Goal: Book appointment/travel/reservation

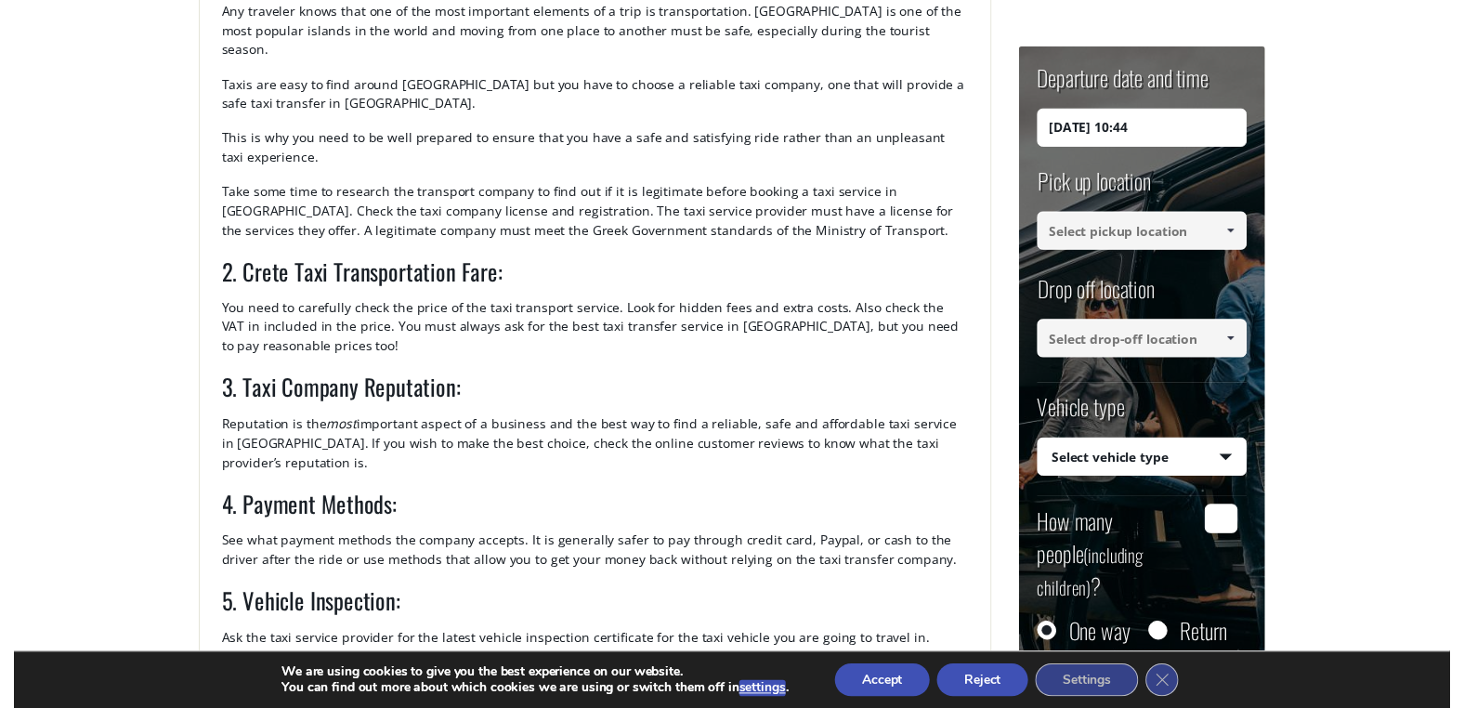
scroll to position [706, 0]
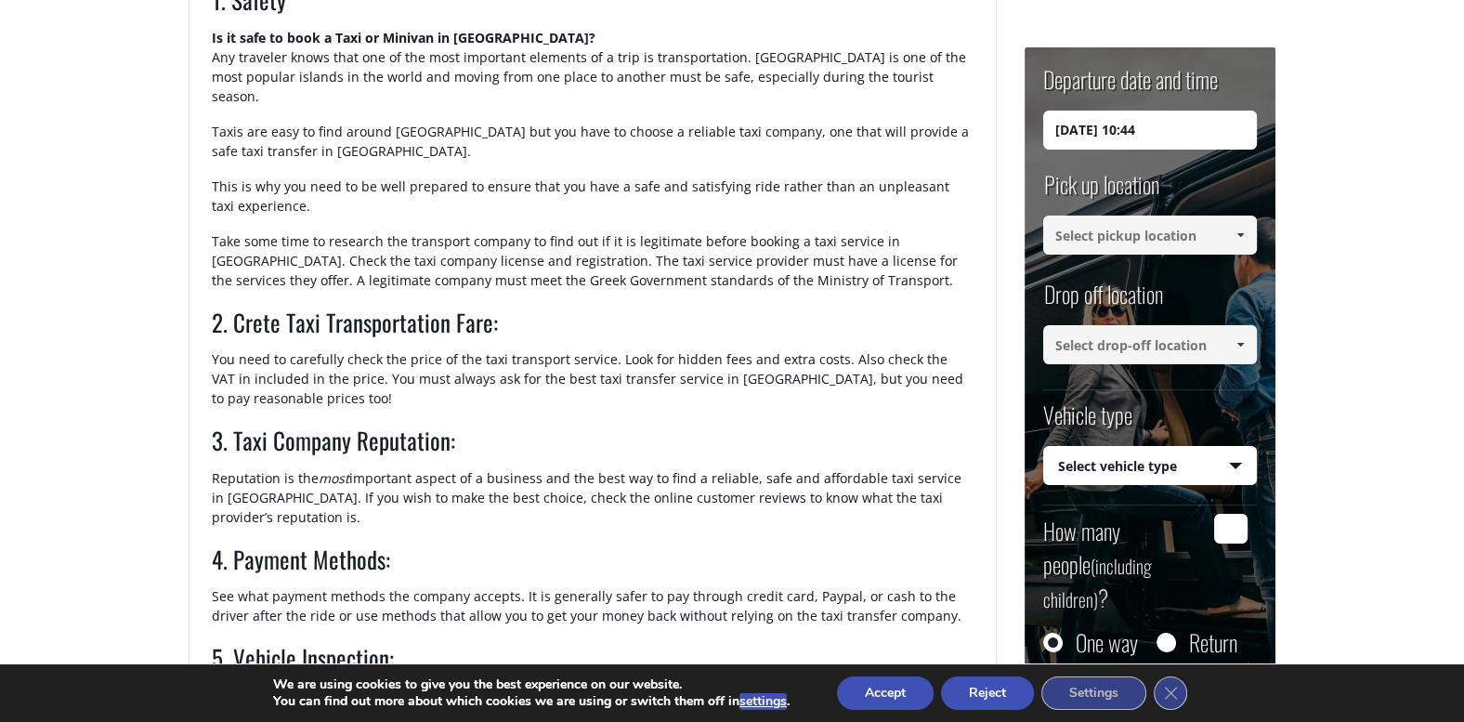
click at [1242, 234] on span at bounding box center [1240, 235] width 15 height 15
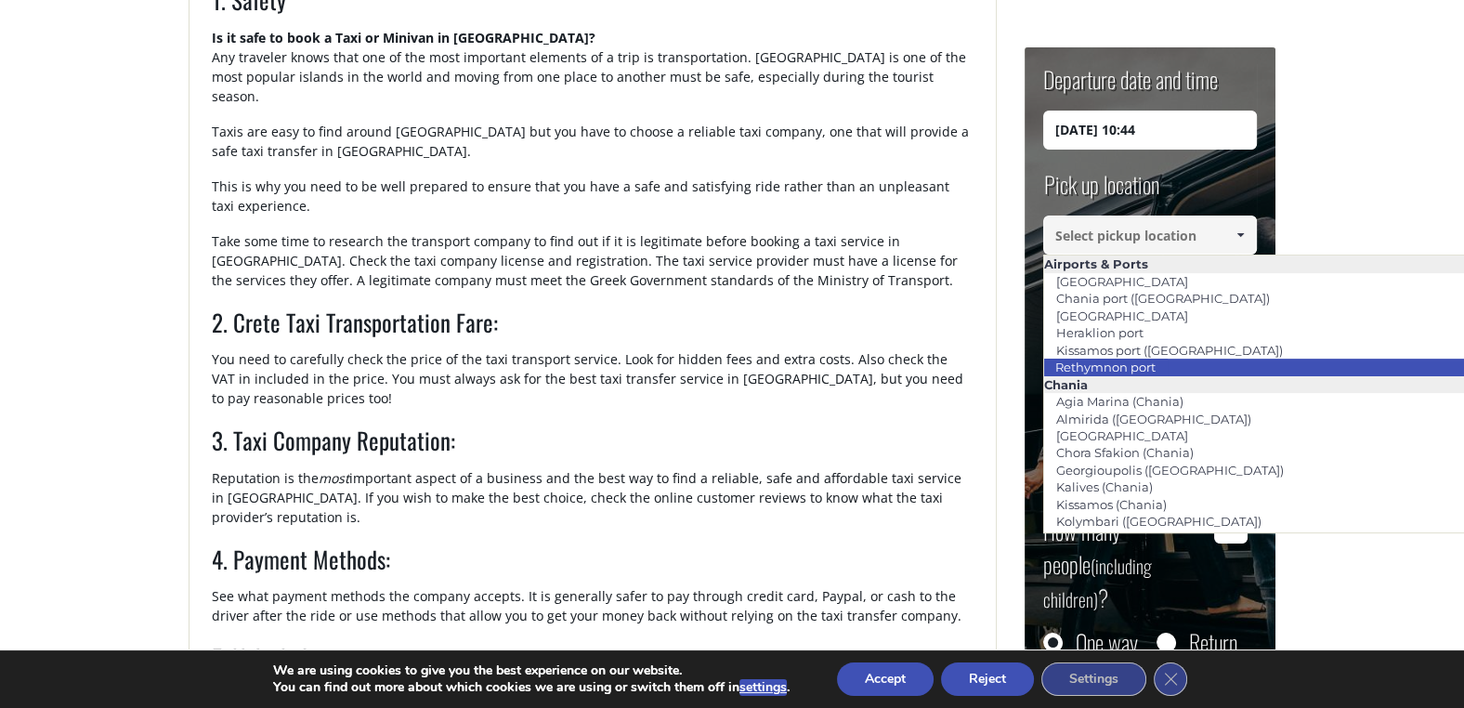
click at [1172, 360] on li "Rethymnon port" at bounding box center [1255, 367] width 422 height 17
type input "Rethymnon port"
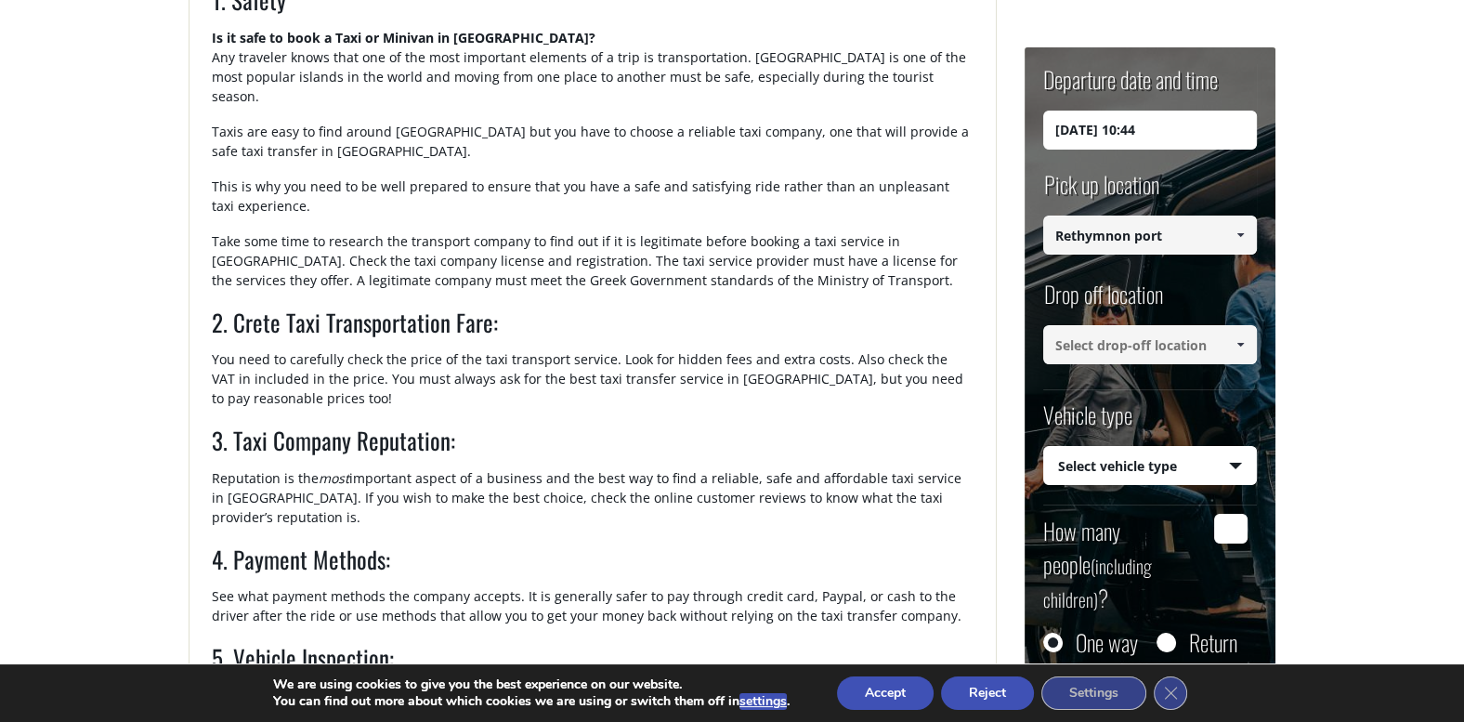
click at [1240, 343] on span at bounding box center [1240, 344] width 15 height 15
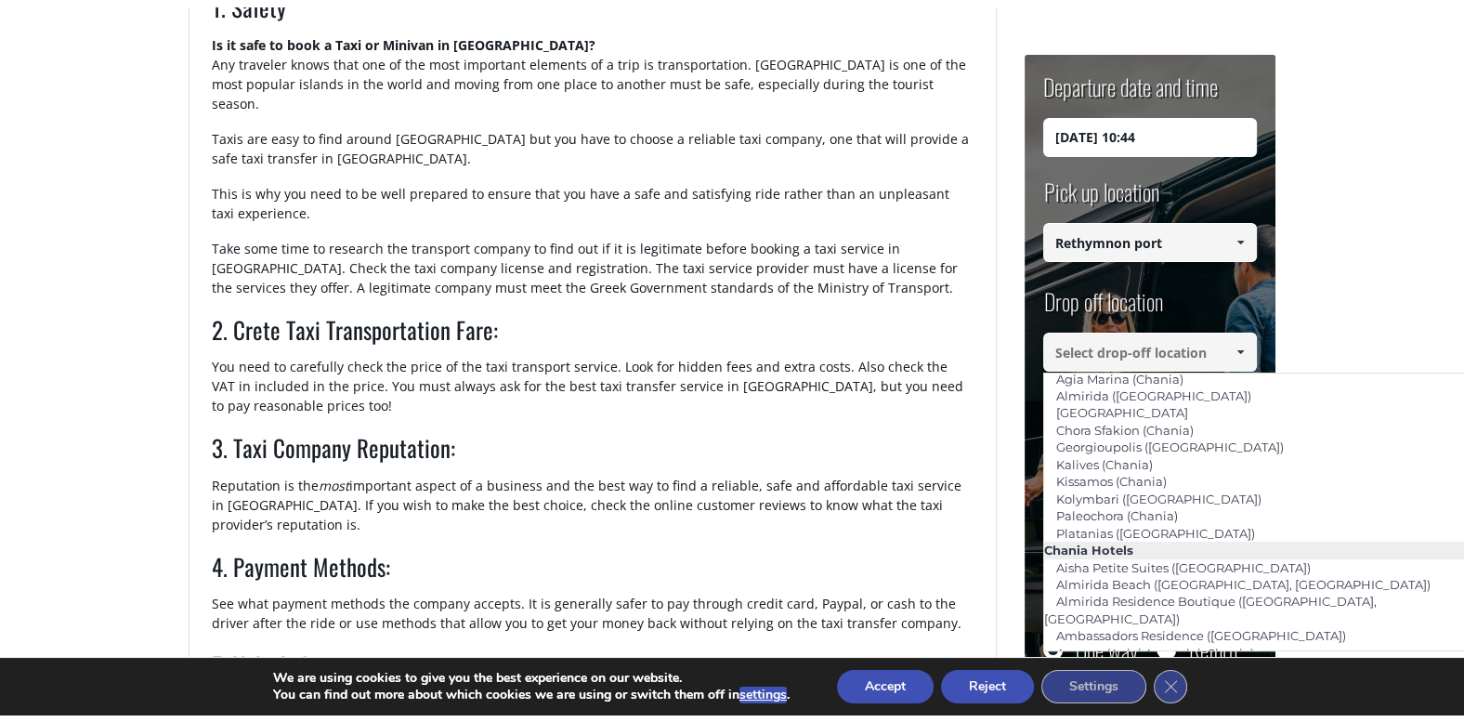
scroll to position [0, 0]
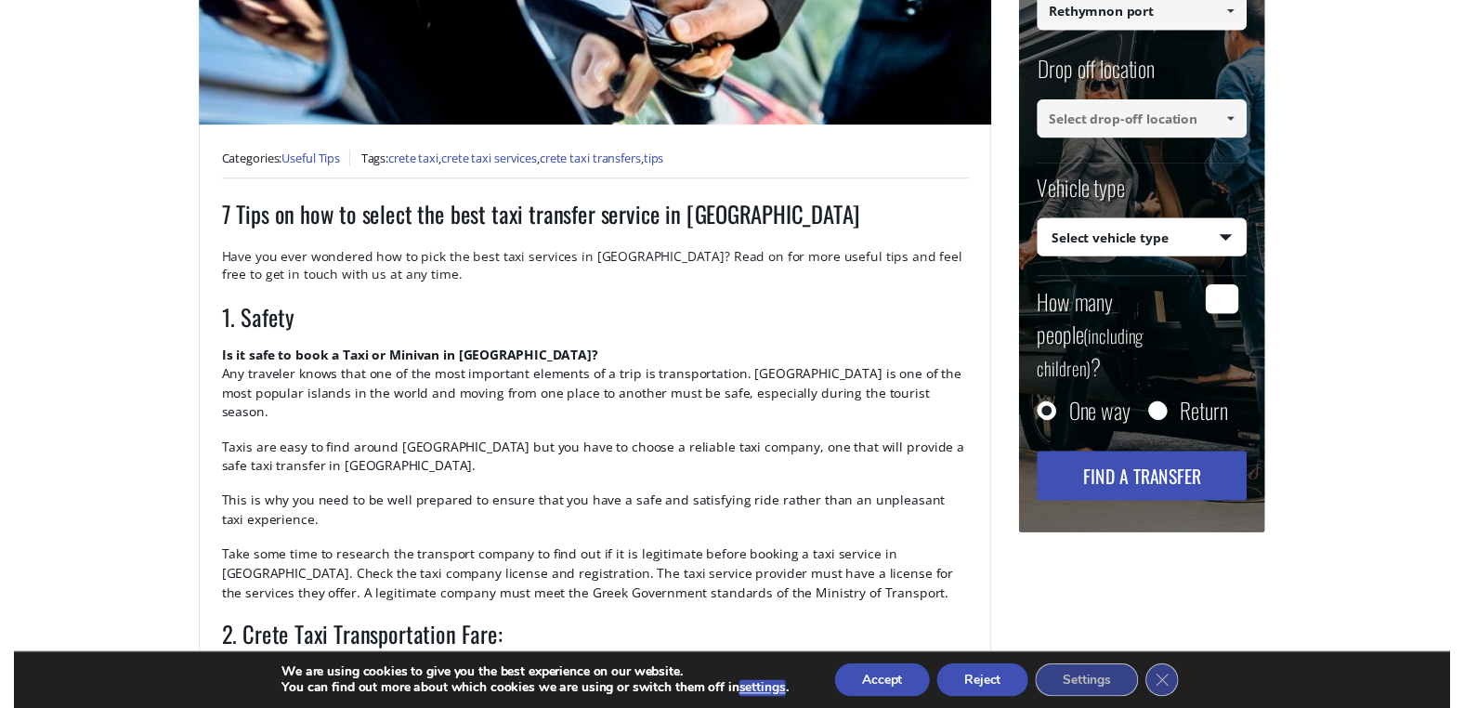
scroll to position [98, 0]
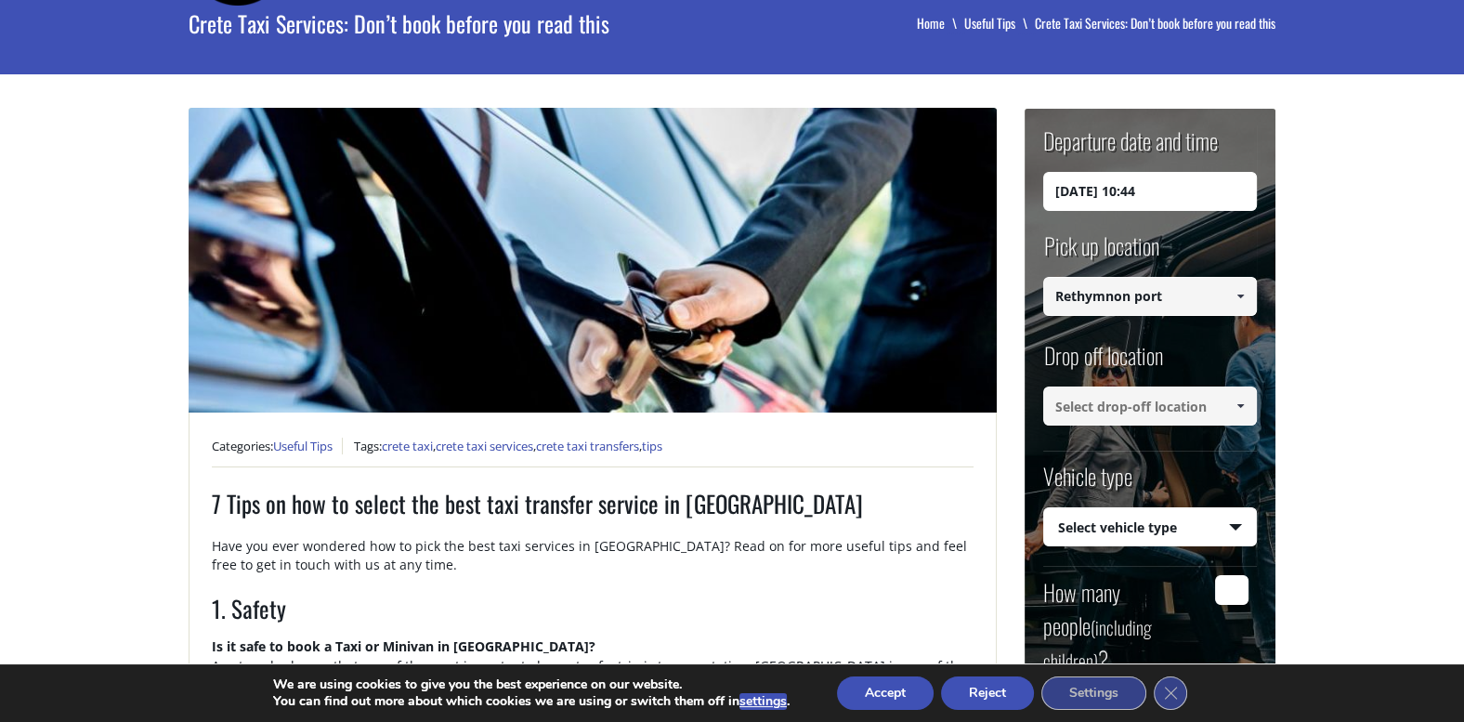
click at [1180, 406] on input at bounding box center [1150, 405] width 214 height 39
type input "Mili"
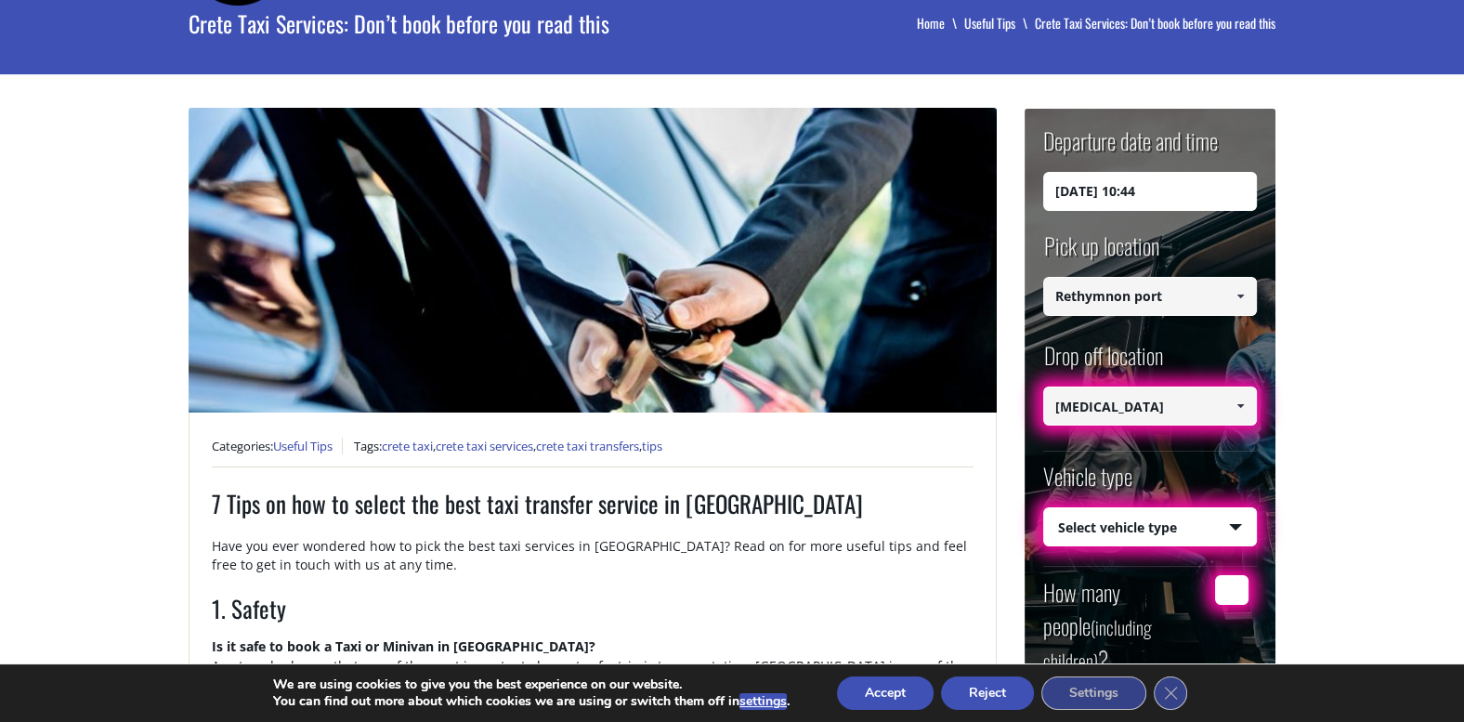
click at [1237, 402] on span at bounding box center [1240, 406] width 15 height 15
click at [1238, 411] on span at bounding box center [1240, 406] width 15 height 15
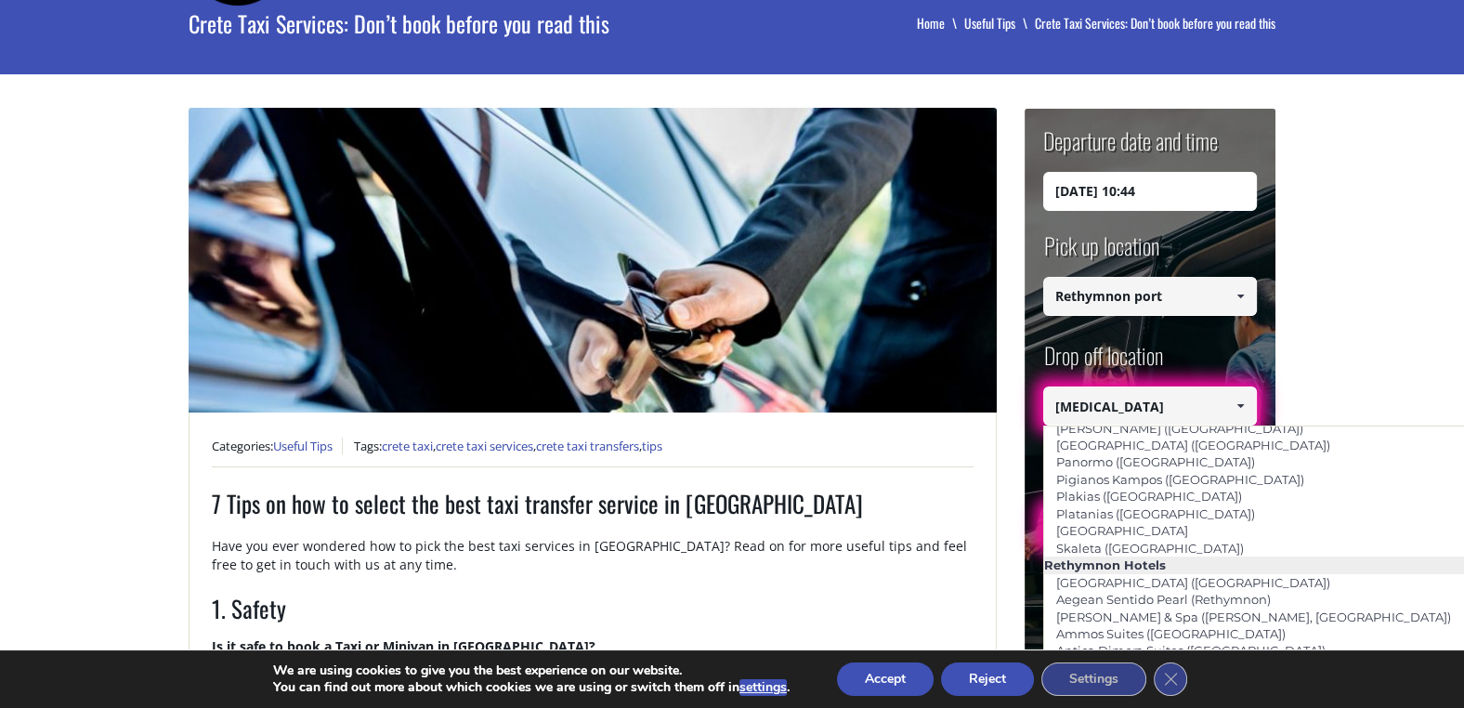
scroll to position [3016, 0]
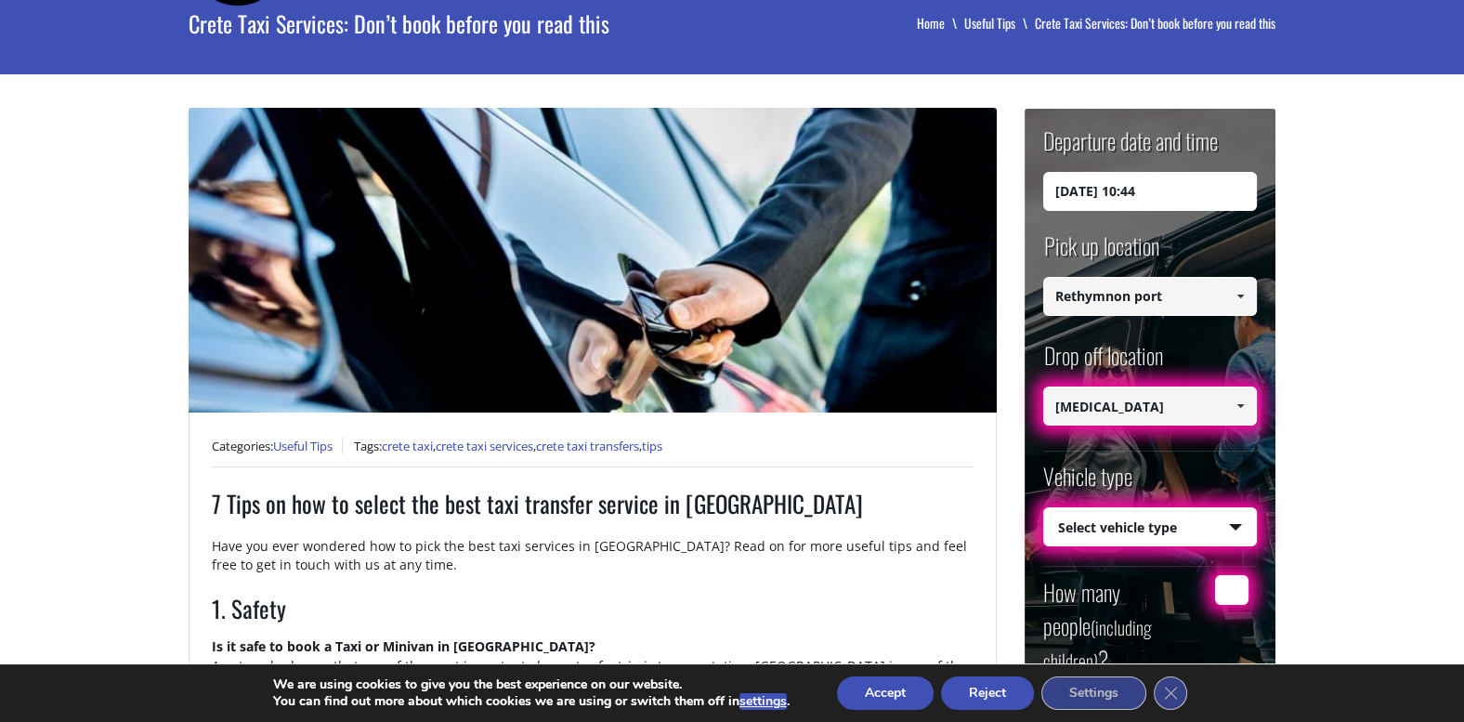
click at [1244, 299] on span at bounding box center [1240, 296] width 15 height 15
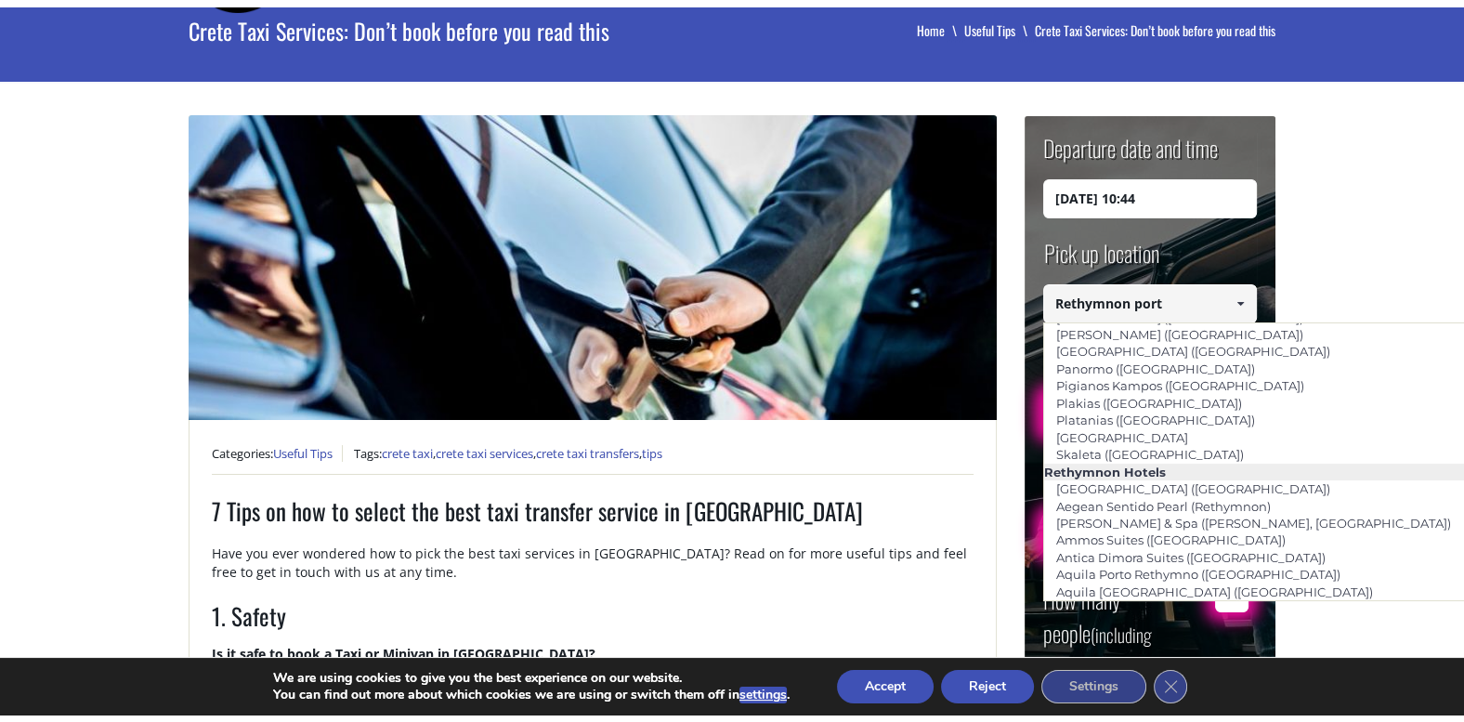
scroll to position [2836, 0]
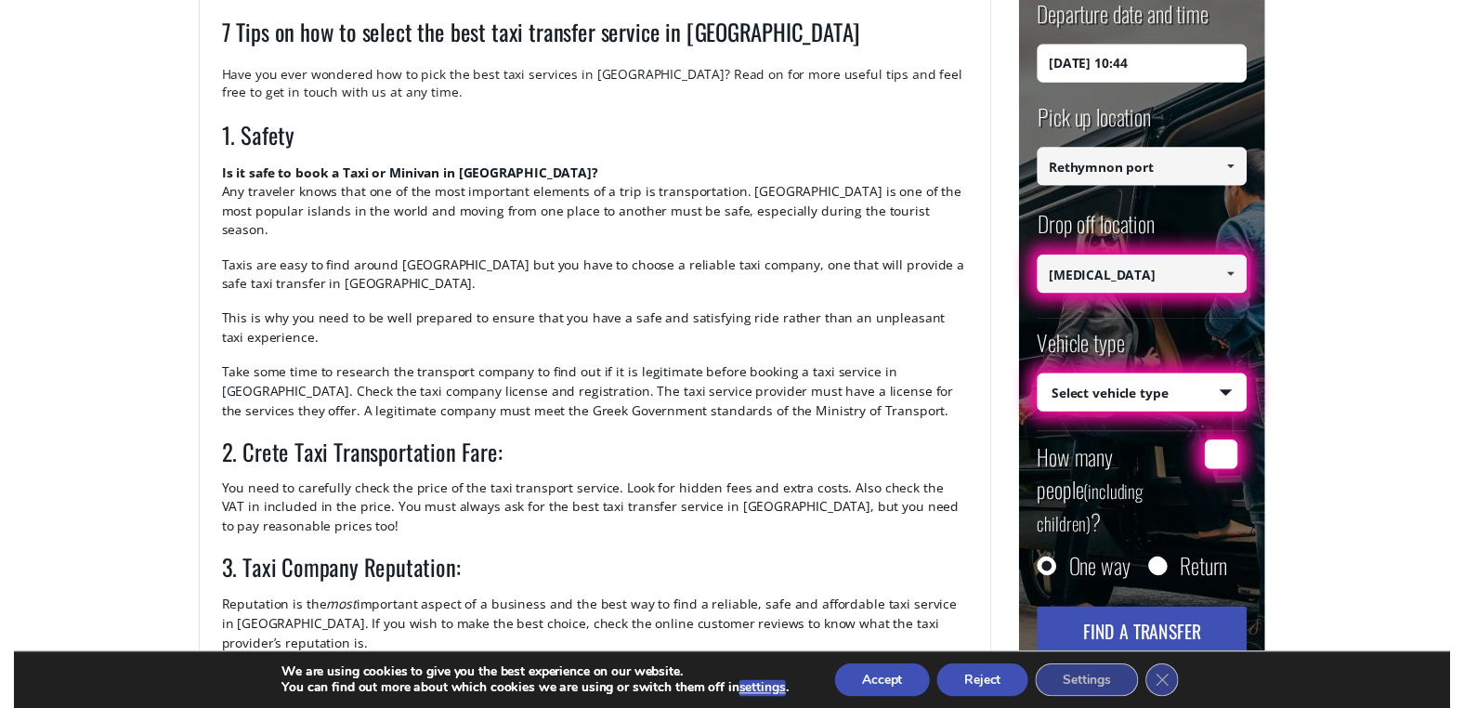
scroll to position [646, 0]
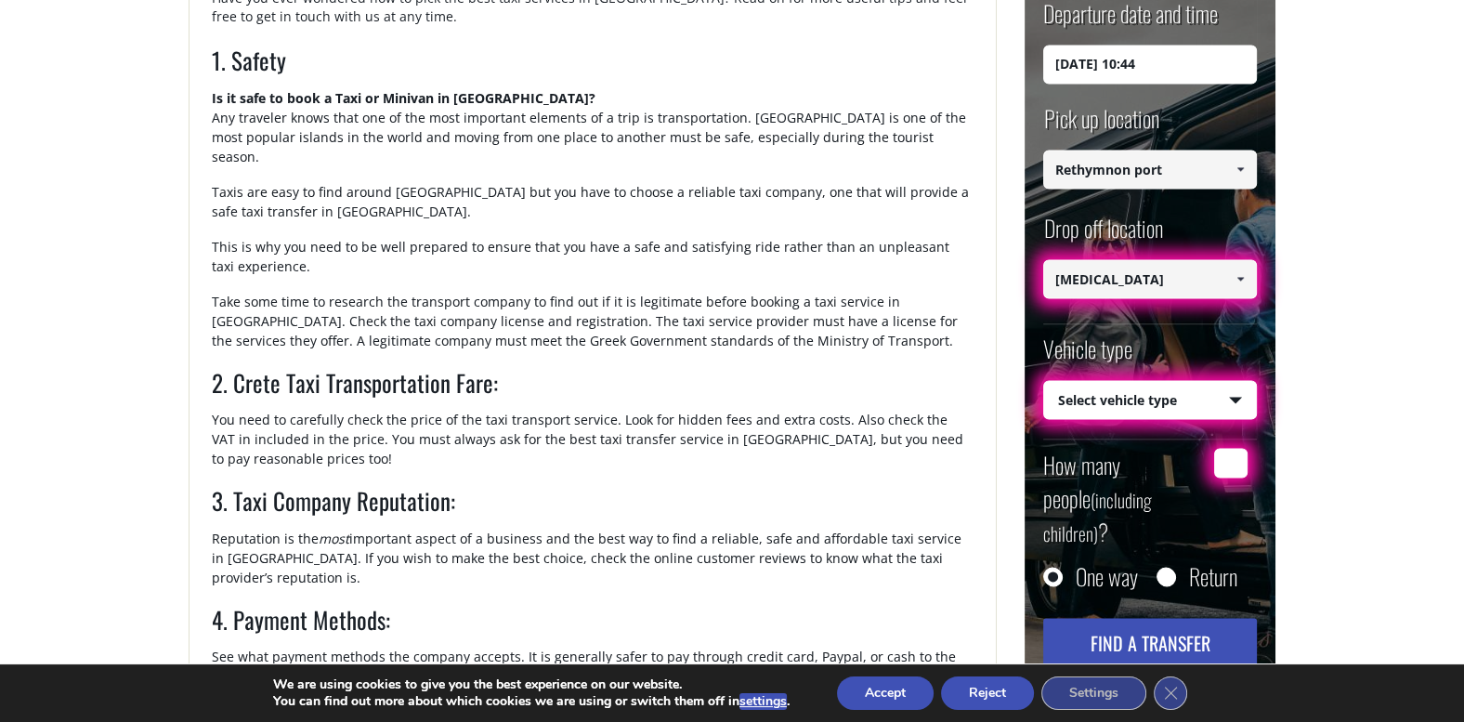
click at [1245, 282] on span at bounding box center [1240, 279] width 15 height 15
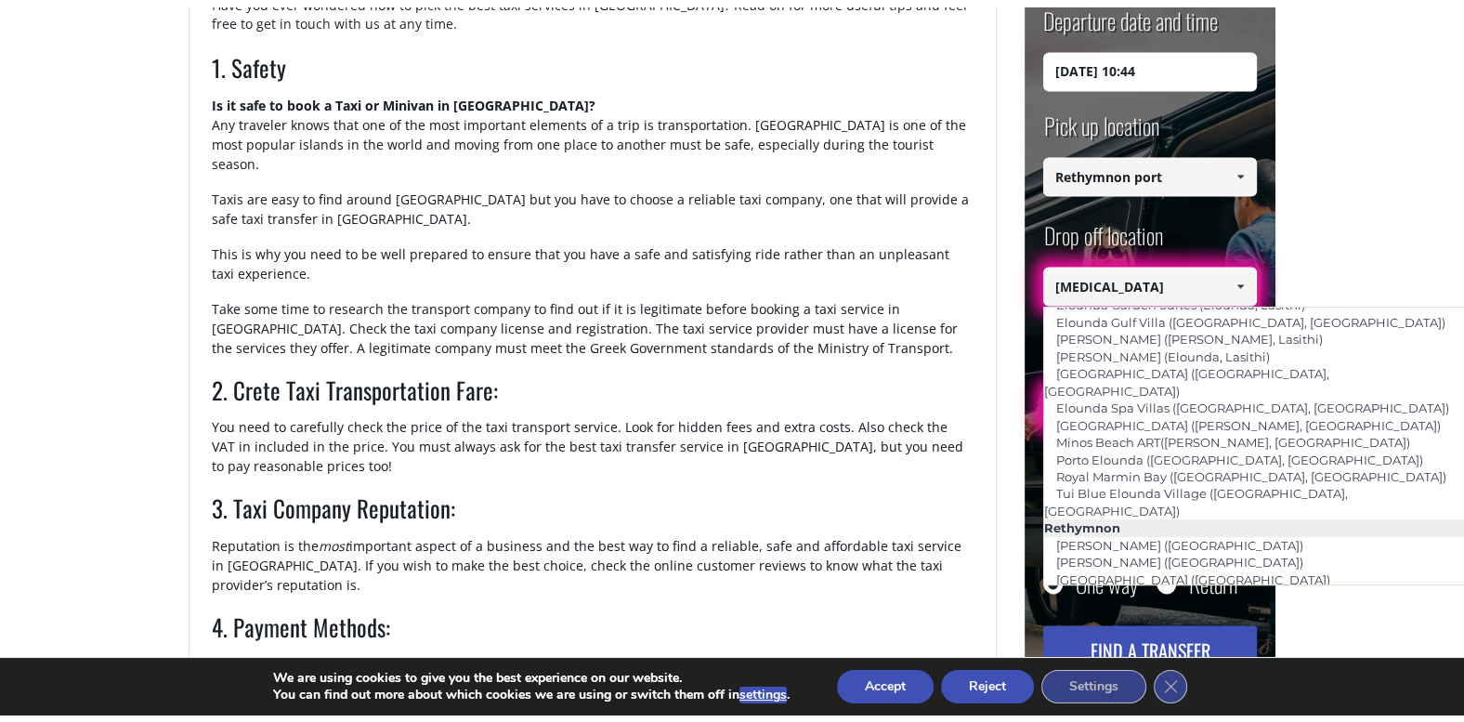
scroll to position [2773, 0]
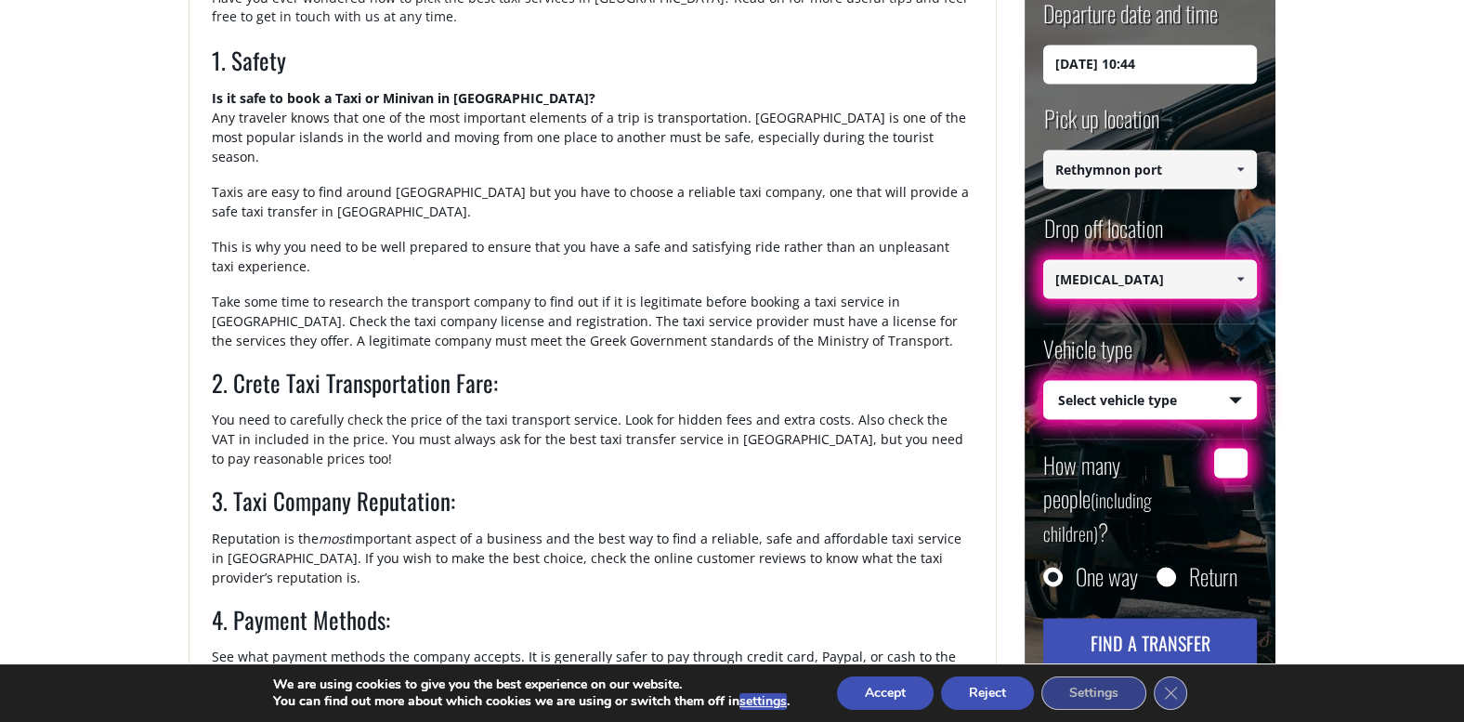
click at [901, 675] on div "Accept Reject Settings Close GDPR Cookie Banner" at bounding box center [990, 692] width 401 height 39
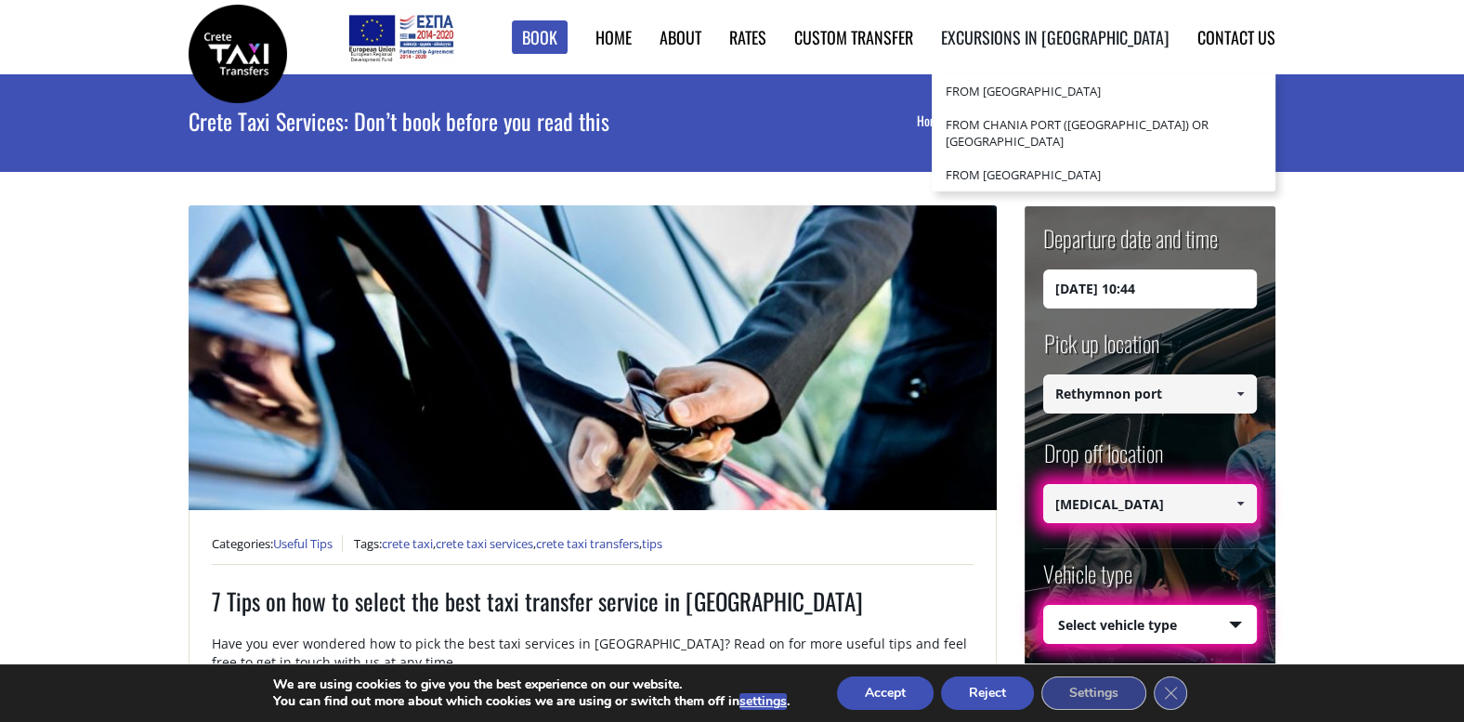
click at [1131, 49] on li "Excursions in Crete from Heraklion Port or City from Chania Port (Souda) or Cha…" at bounding box center [1041, 37] width 256 height 74
click at [1133, 44] on link "Excursions in [GEOGRAPHIC_DATA]" at bounding box center [1055, 37] width 229 height 24
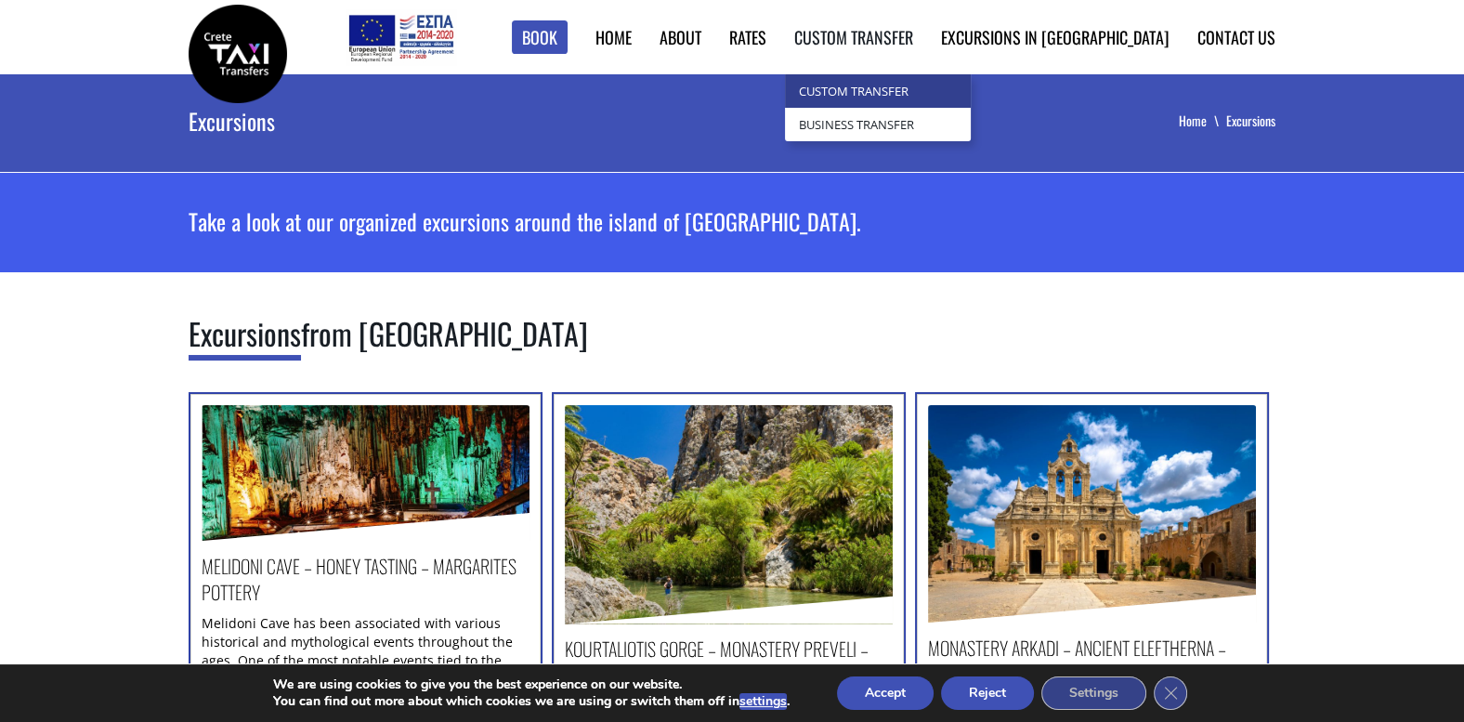
click at [946, 95] on link "Custom Transfer" at bounding box center [878, 90] width 186 height 33
click at [961, 85] on link "Custom Transfer" at bounding box center [878, 90] width 186 height 33
click at [940, 85] on link "Custom Transfer" at bounding box center [878, 90] width 186 height 33
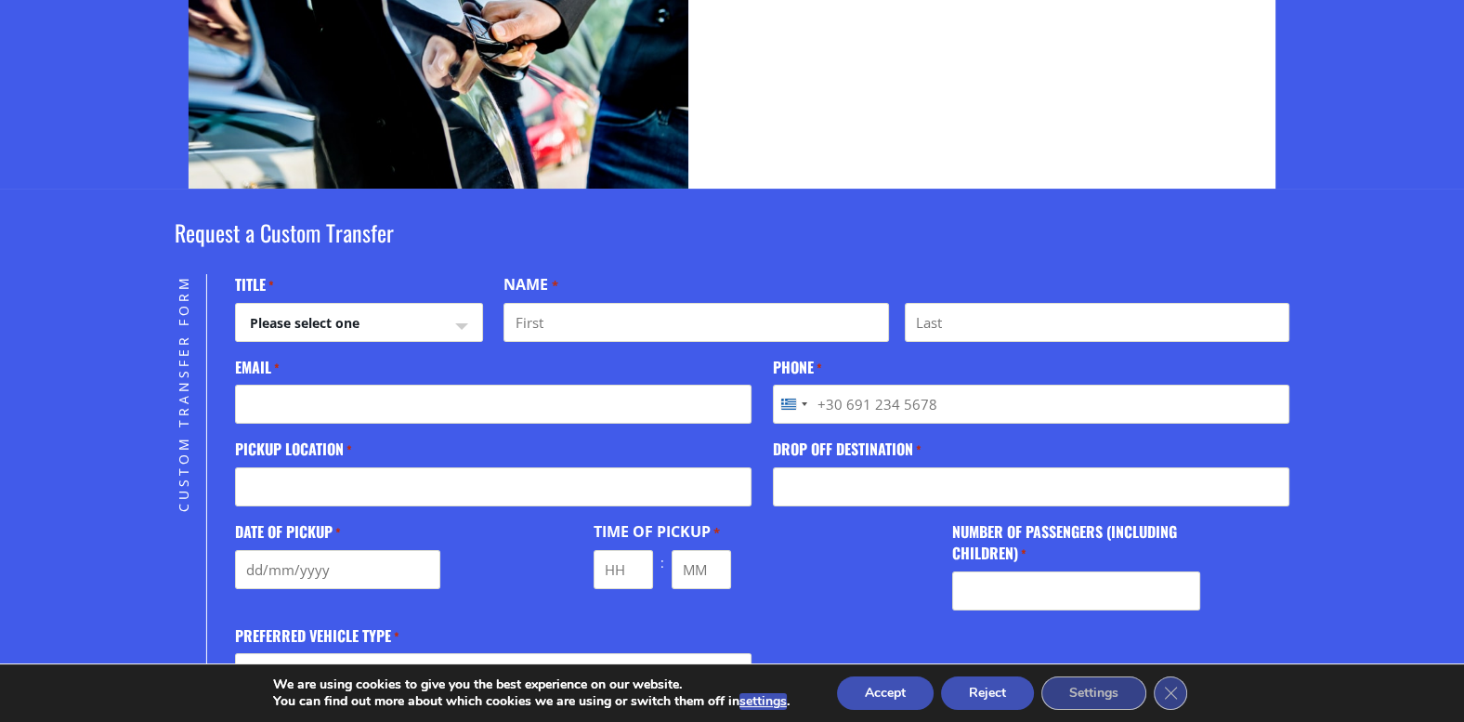
scroll to position [402, 0]
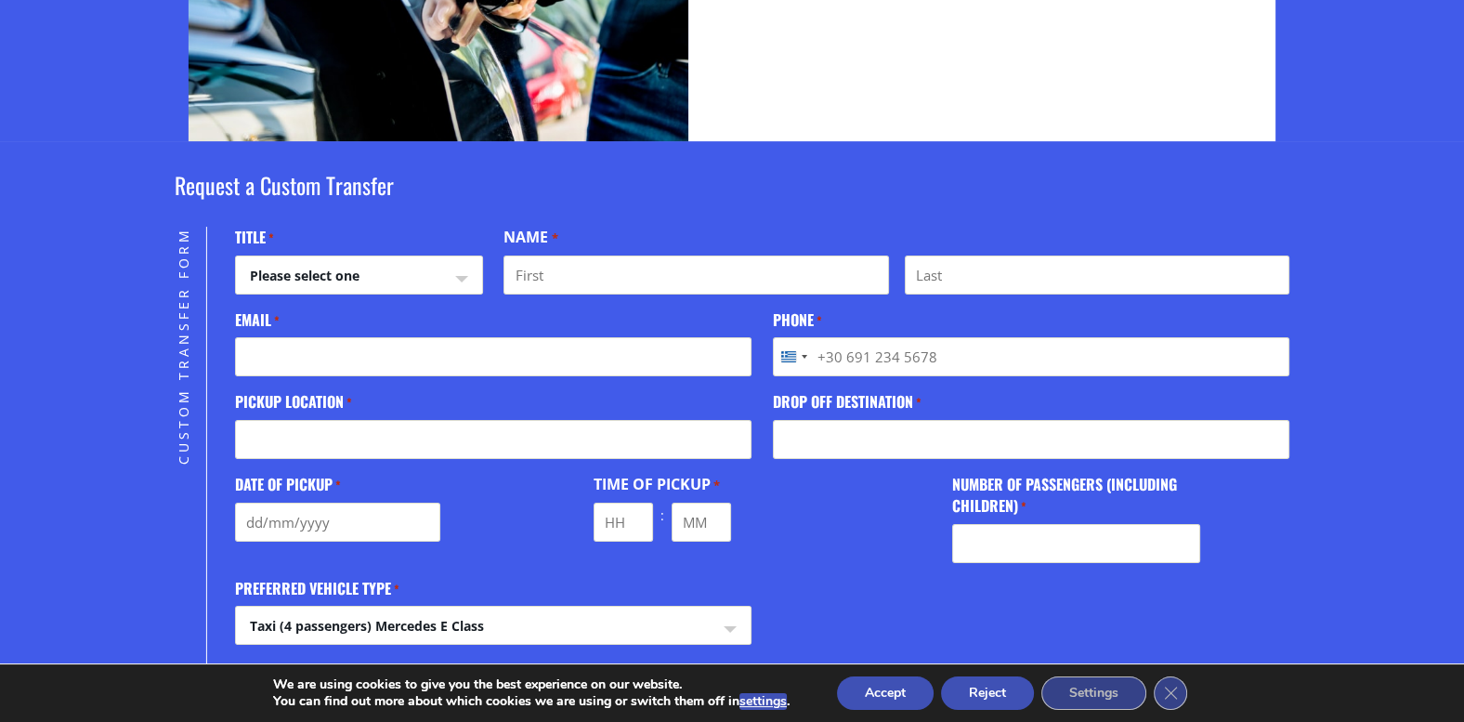
click at [882, 702] on button "Accept" at bounding box center [885, 692] width 97 height 33
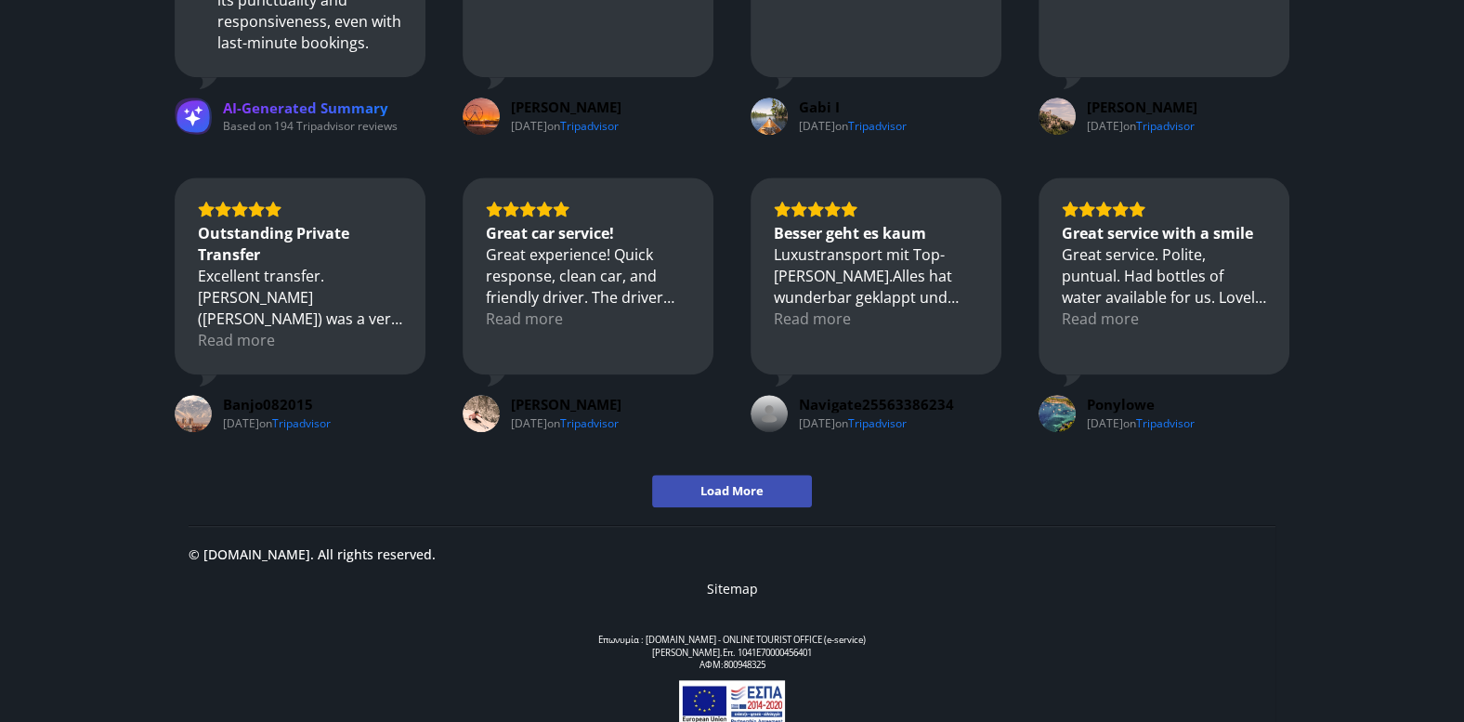
scroll to position [2251, 0]
